Goal: Task Accomplishment & Management: Manage account settings

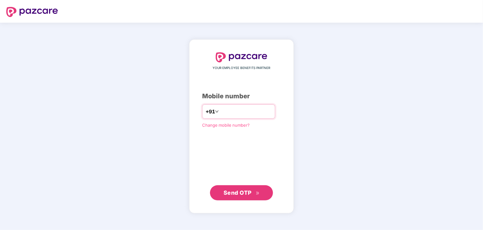
click at [223, 118] on div "+91" at bounding box center [238, 111] width 73 height 14
click at [224, 117] on div "+91" at bounding box center [238, 111] width 73 height 14
click at [220, 111] on input "number" at bounding box center [246, 111] width 52 height 10
type input "**********"
click at [242, 193] on span "Send OTP" at bounding box center [238, 192] width 28 height 7
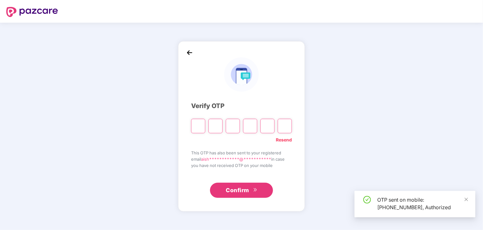
click at [195, 129] on input "Please enter verification code. Digit 1" at bounding box center [198, 126] width 14 height 14
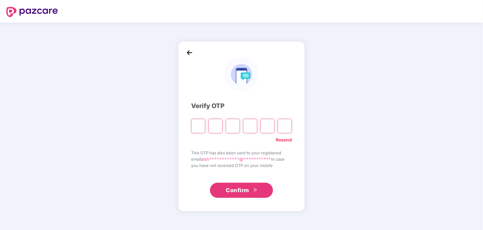
type input "*"
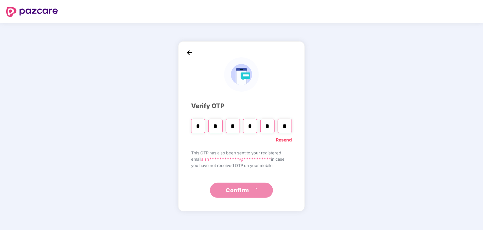
type input "*"
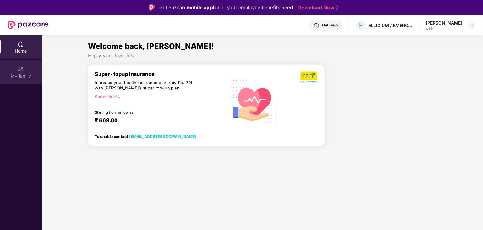
click at [21, 71] on img at bounding box center [21, 69] width 6 height 6
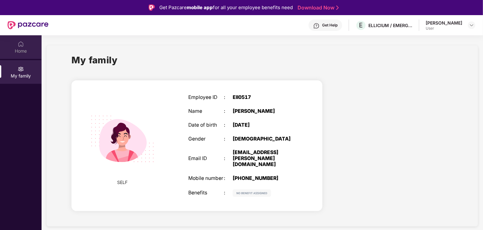
click at [35, 49] on div "Home" at bounding box center [21, 51] width 42 height 6
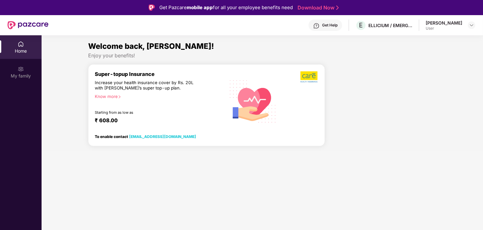
click at [161, 91] on div "Super-topup Insurance Increase your health insurance cover by Rs. 20L with [PER…" at bounding box center [160, 101] width 130 height 60
click at [106, 117] on div "₹ 608.00" at bounding box center [157, 121] width 124 height 8
click at [426, 26] on div "User" at bounding box center [444, 28] width 37 height 5
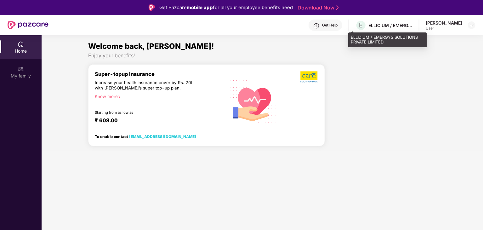
click at [369, 23] on div "ELLICIUM / EMERGYS SOLUTIONS PRIVATE LIMITED" at bounding box center [391, 25] width 44 height 6
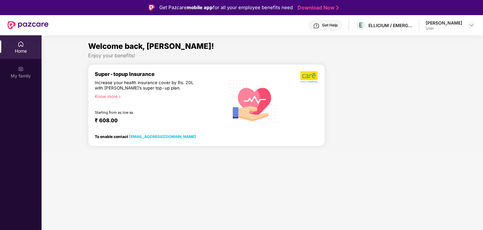
click at [323, 28] on div "Get Help" at bounding box center [326, 25] width 34 height 11
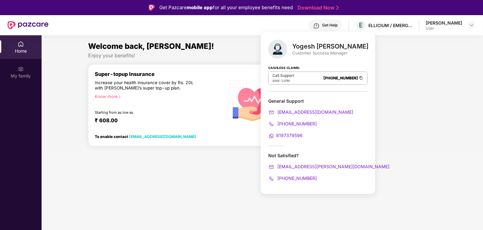
click at [338, 77] on link "[PHONE_NUMBER]" at bounding box center [340, 78] width 35 height 5
